Goal: Find specific page/section

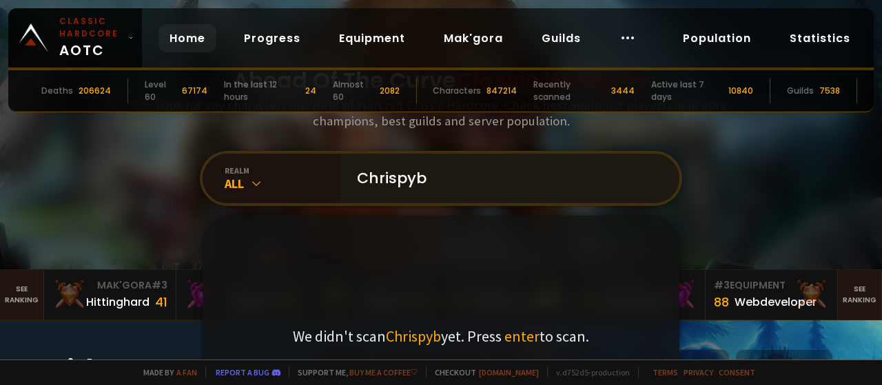
type input "Chrispy"
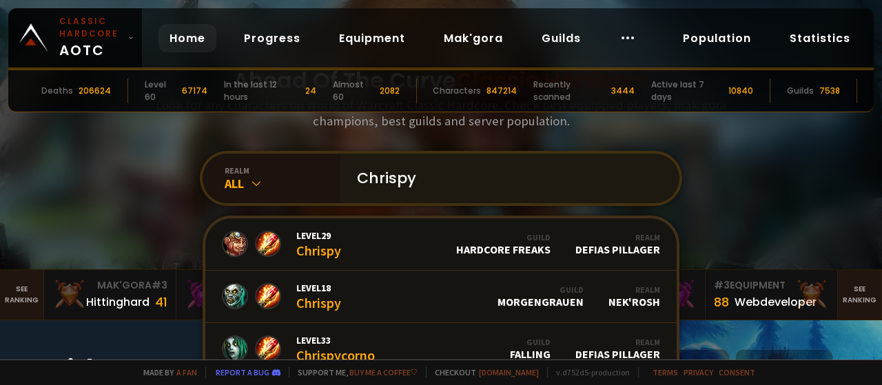
click at [447, 176] on input "Chrispy" at bounding box center [506, 179] width 314 height 50
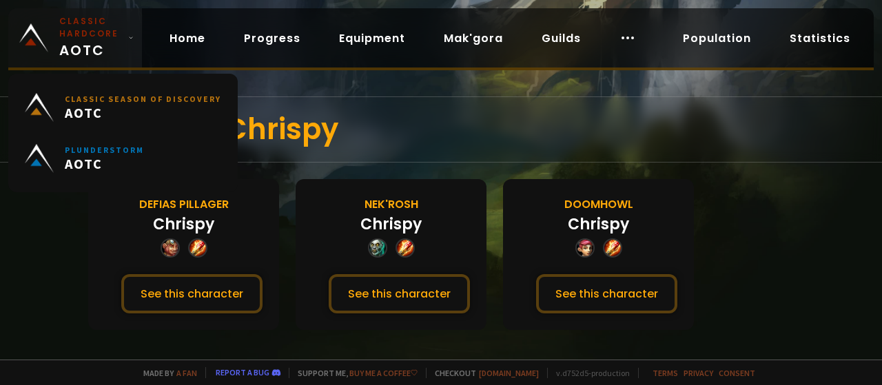
click at [104, 34] on small "Classic Hardcore" at bounding box center [90, 27] width 63 height 25
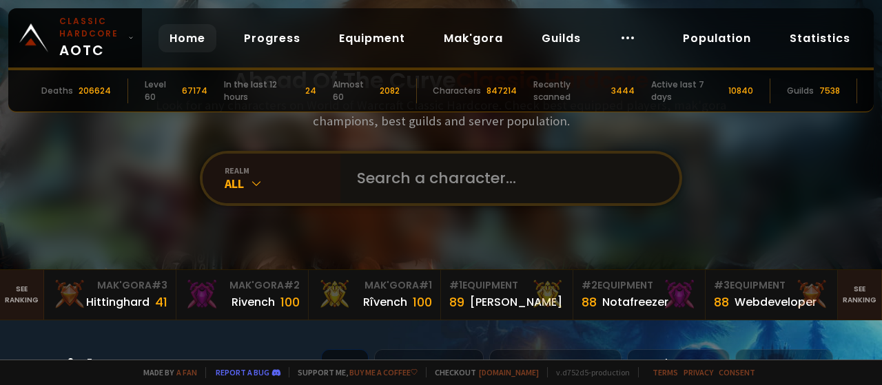
click at [453, 174] on input "text" at bounding box center [506, 179] width 314 height 50
type input "crispy"
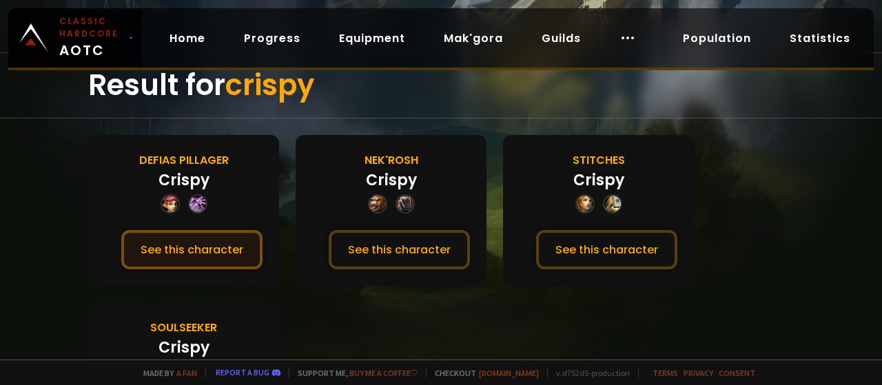
scroll to position [135, 0]
